Goal: Check status: Check status

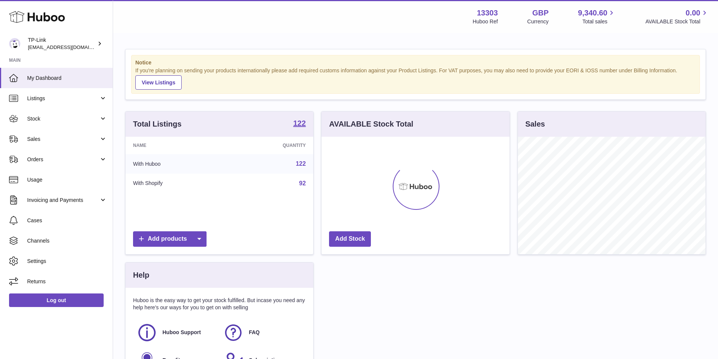
scroll to position [118, 188]
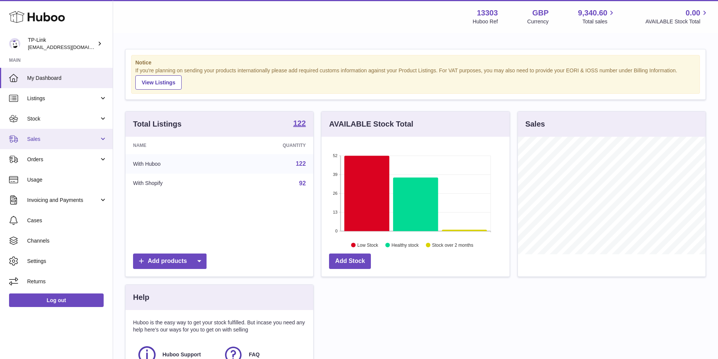
click at [59, 138] on span "Sales" at bounding box center [63, 139] width 72 height 7
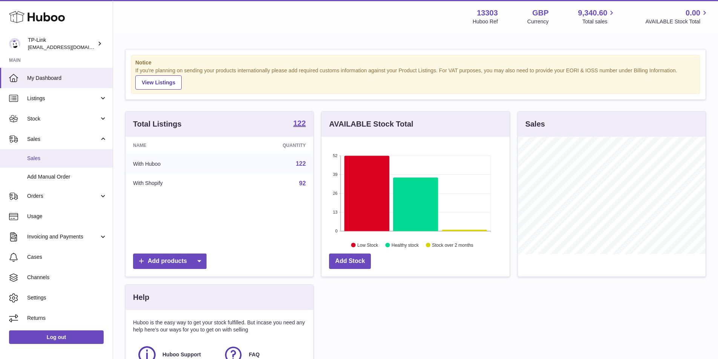
click at [74, 156] on span "Sales" at bounding box center [67, 158] width 80 height 7
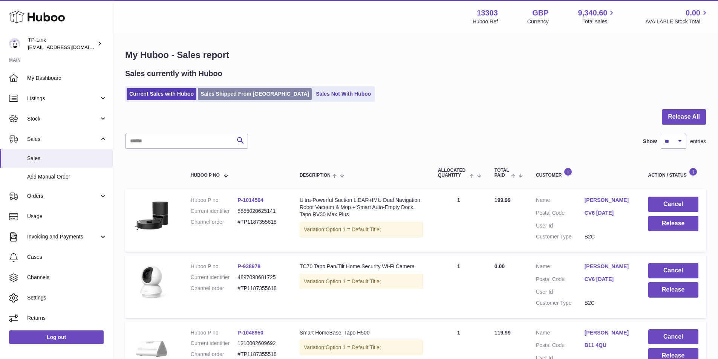
click at [238, 95] on link "Sales Shipped From [GEOGRAPHIC_DATA]" at bounding box center [255, 94] width 114 height 12
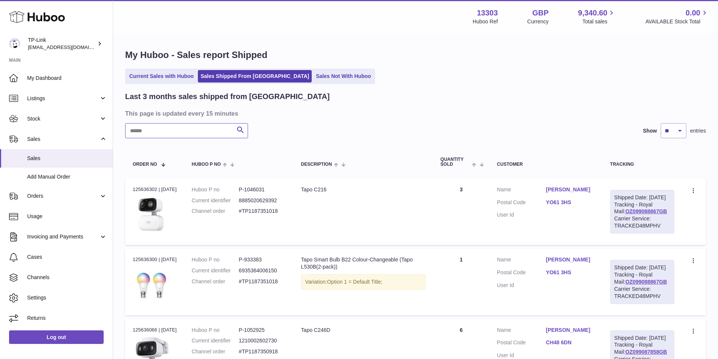
click at [165, 138] on input "text" at bounding box center [186, 130] width 123 height 15
type input "*"
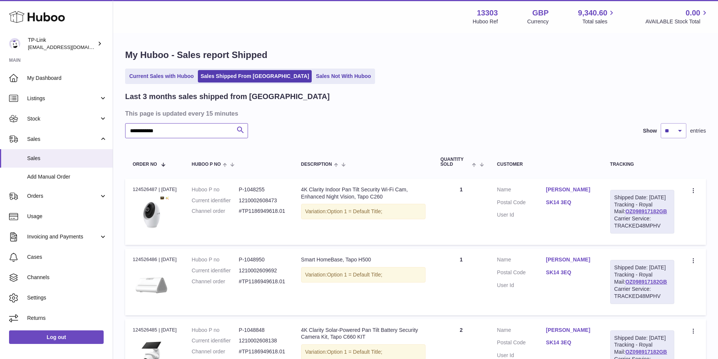
type input "**********"
click at [242, 128] on icon "submit" at bounding box center [240, 129] width 9 height 9
click at [240, 129] on icon "submit" at bounding box center [240, 129] width 9 height 9
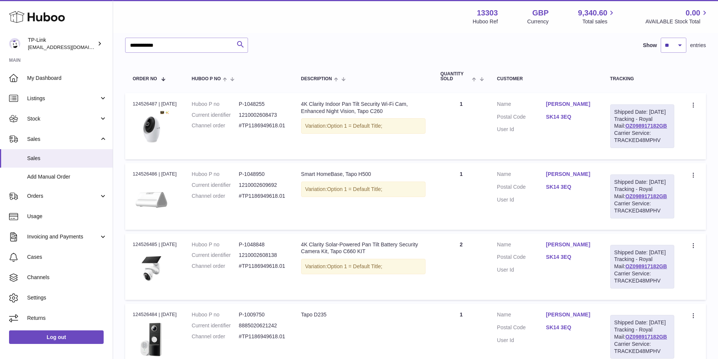
scroll to position [48, 0]
